Goal: Information Seeking & Learning: Find specific page/section

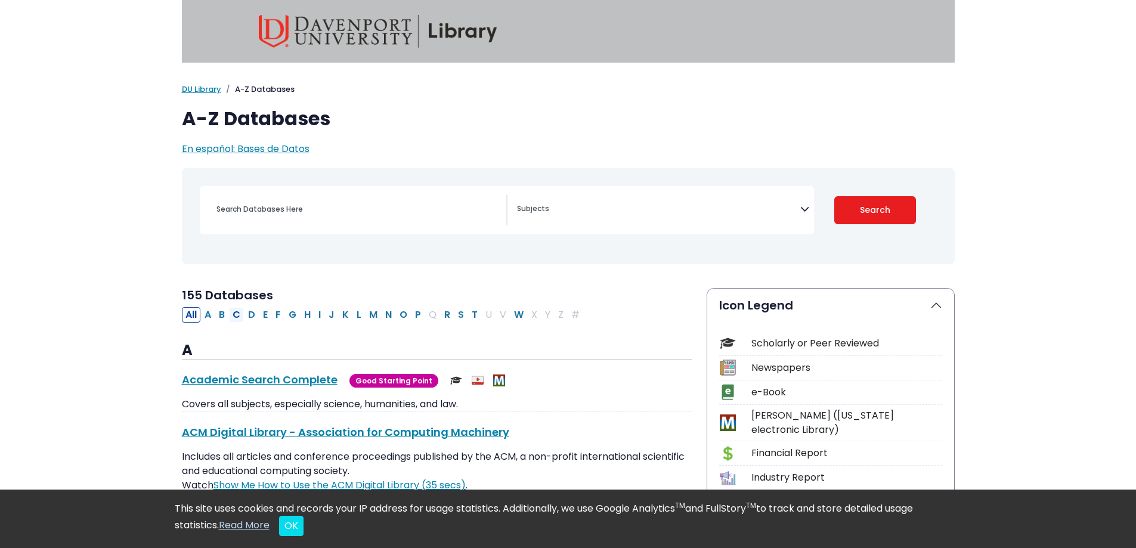
click at [236, 316] on button "C" at bounding box center [236, 315] width 15 height 16
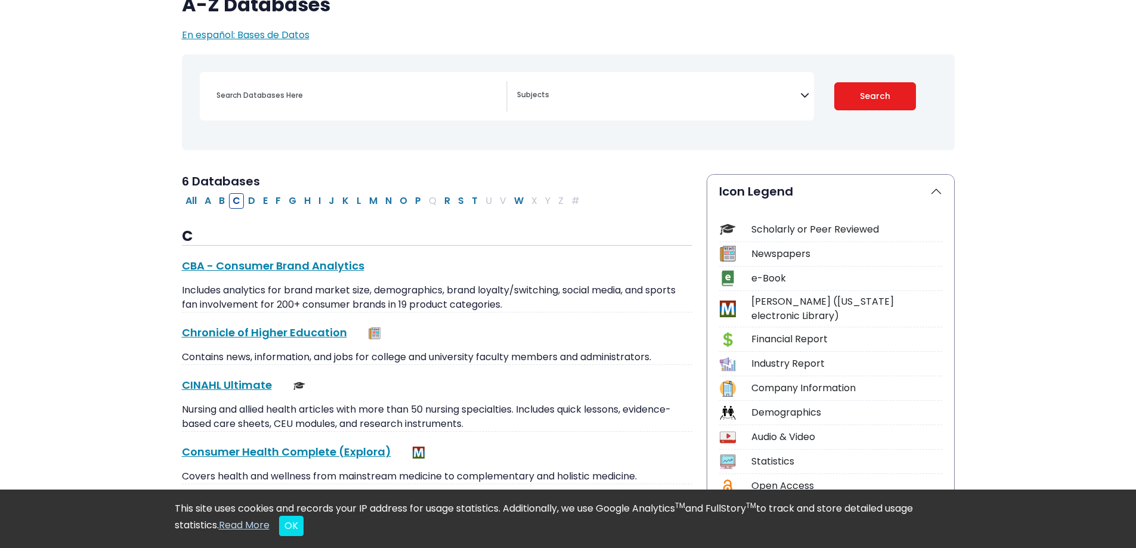
scroll to position [298, 0]
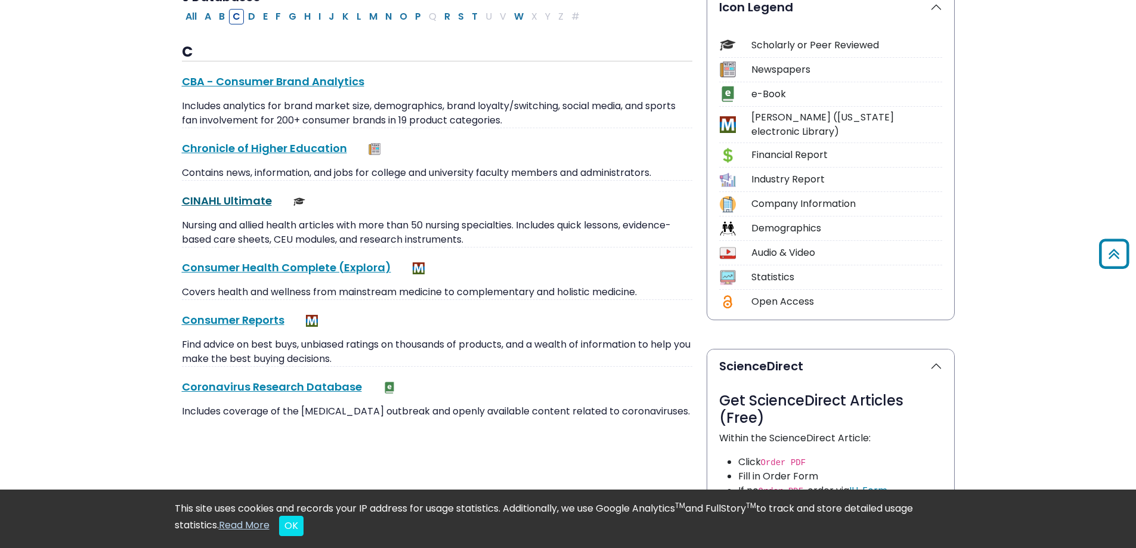
click at [241, 196] on link "CINAHL Ultimate This link opens in a new window" at bounding box center [227, 200] width 90 height 15
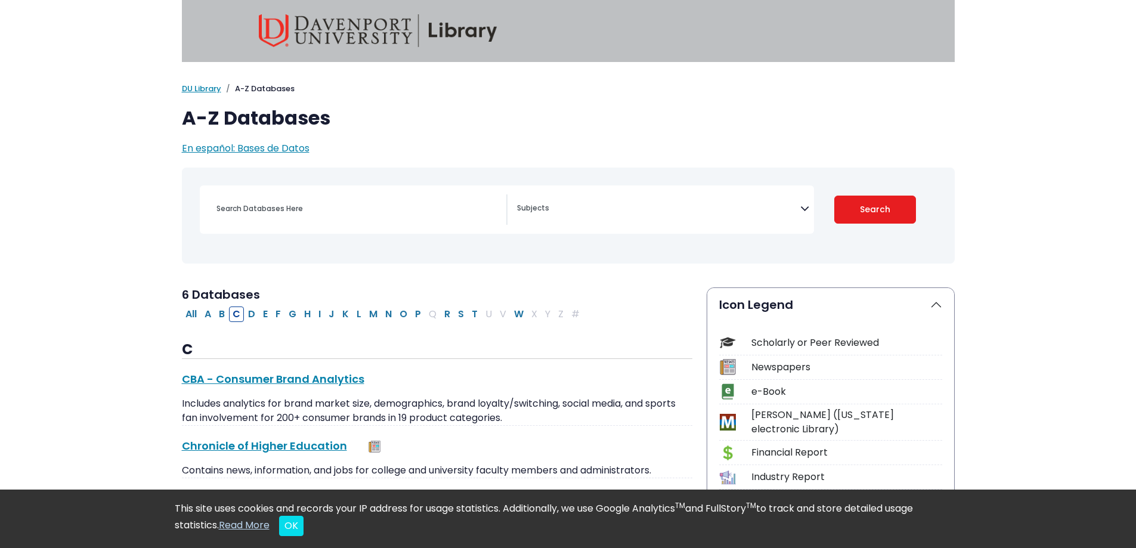
scroll to position [0, 0]
click at [291, 210] on input "Search database by title or keyword" at bounding box center [357, 208] width 297 height 17
click at [634, 209] on textarea "Search" at bounding box center [658, 210] width 283 height 10
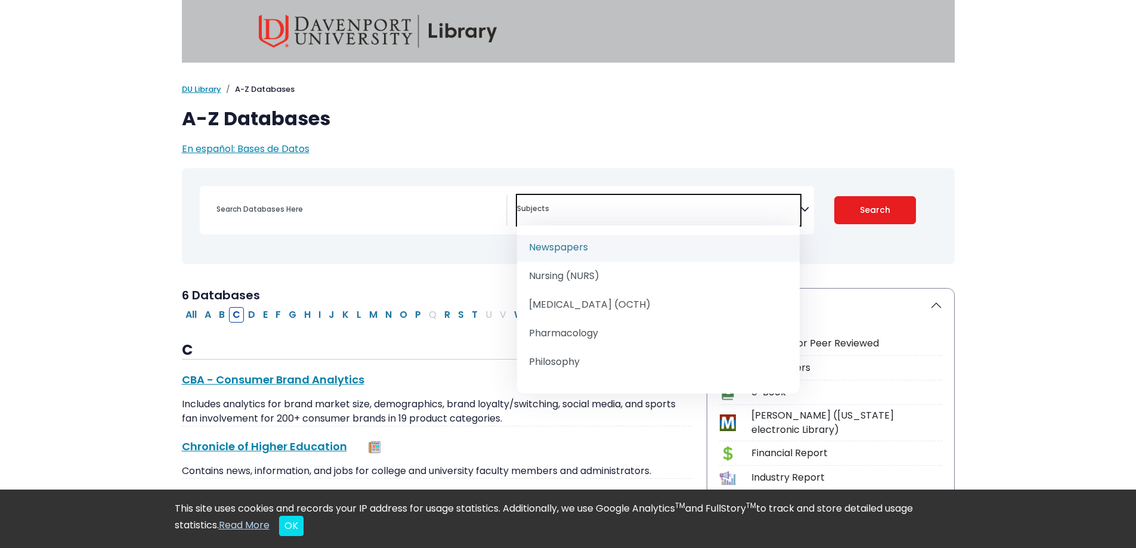
scroll to position [1133, 0]
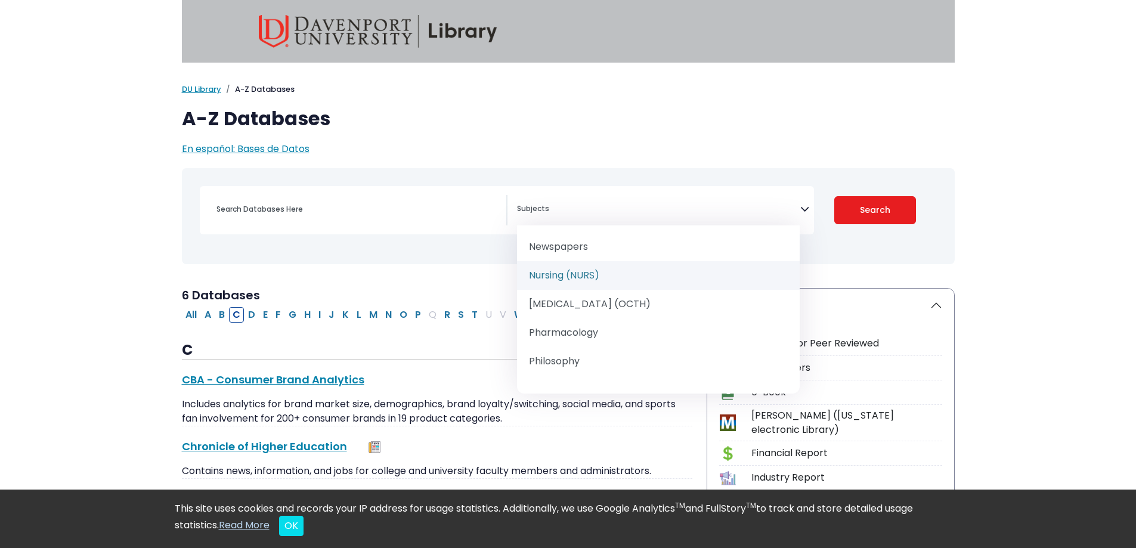
drag, startPoint x: 573, startPoint y: 282, endPoint x: 656, endPoint y: 276, distance: 82.5
select select "219076"
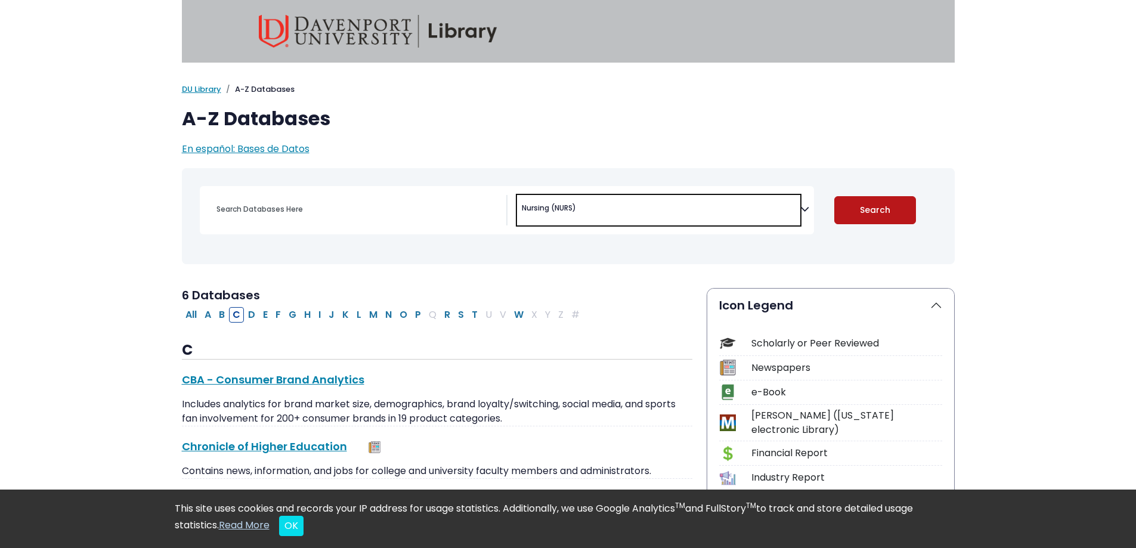
click at [889, 205] on button "Search" at bounding box center [875, 210] width 82 height 28
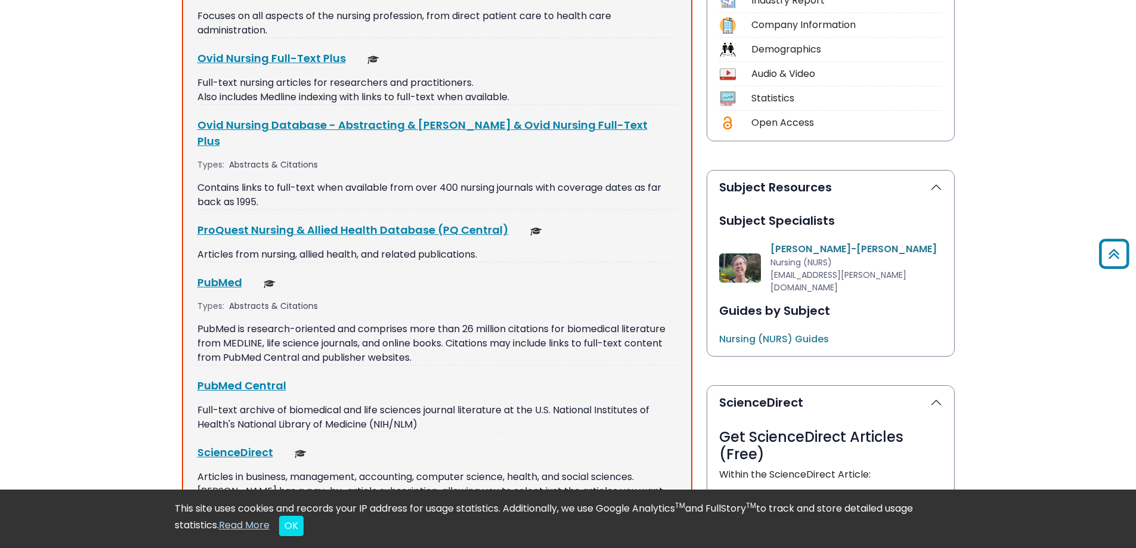
scroll to position [596, 0]
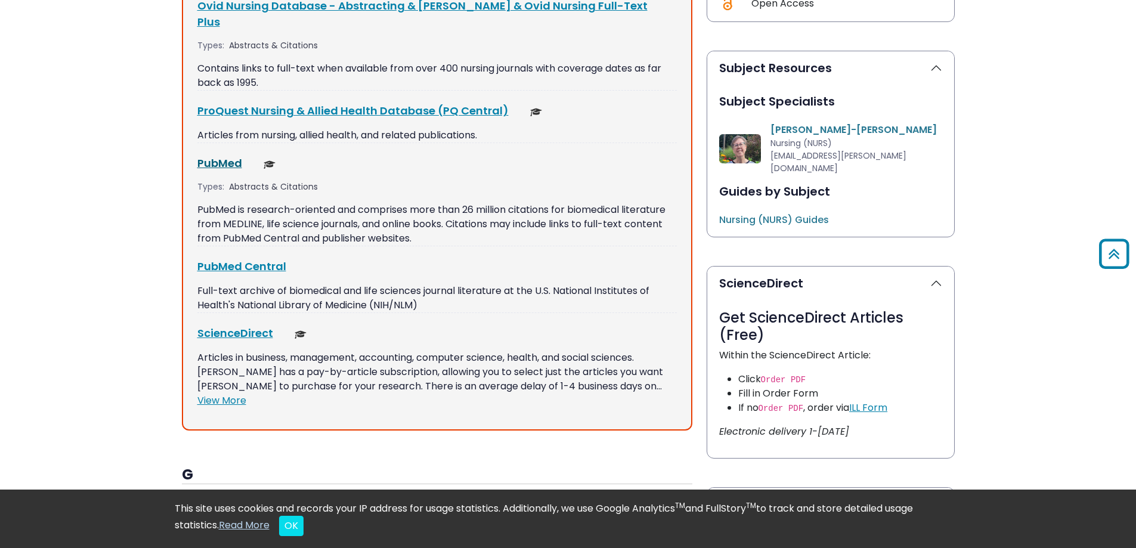
click at [218, 156] on link "PubMed This link opens in a new window" at bounding box center [219, 163] width 45 height 15
